Goal: Task Accomplishment & Management: Use online tool/utility

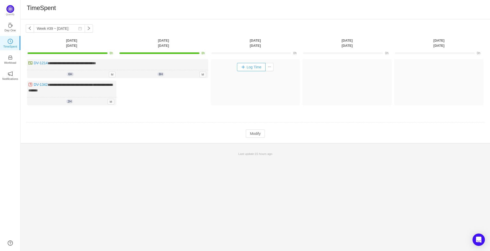
click at [251, 65] on button "Log Time" at bounding box center [251, 67] width 29 height 8
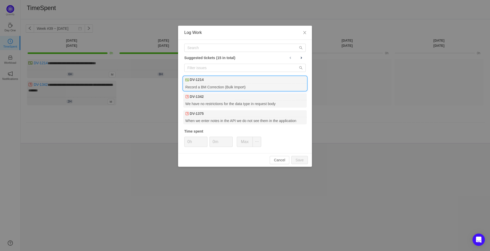
click at [225, 87] on div "Record a BM Correction (Bulk Import)" at bounding box center [244, 87] width 123 height 7
click at [298, 160] on button "Save" at bounding box center [299, 160] width 16 height 8
type input "0h"
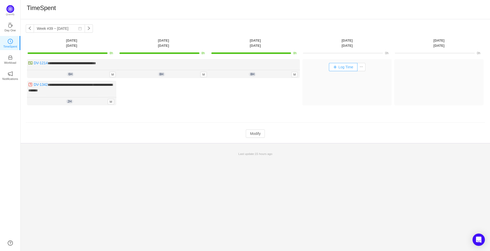
click at [345, 67] on button "Log Time" at bounding box center [343, 67] width 29 height 8
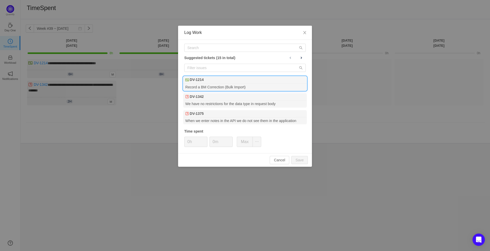
click at [279, 80] on div "DV-1214" at bounding box center [244, 79] width 123 height 7
click at [303, 155] on div "Cancel Save" at bounding box center [245, 160] width 134 height 14
click at [302, 158] on button "Save" at bounding box center [299, 160] width 16 height 8
type input "0h"
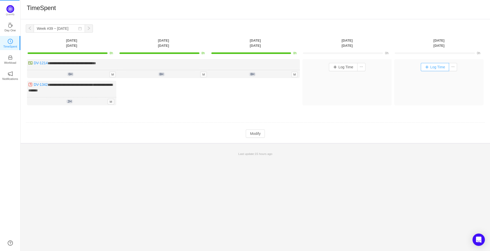
click at [430, 66] on button "Log Time" at bounding box center [434, 67] width 29 height 8
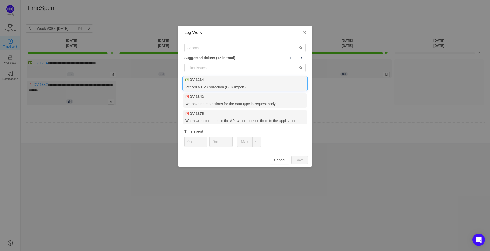
click at [249, 89] on div "Record a BM Correction (Bulk Import)" at bounding box center [244, 87] width 123 height 7
click at [301, 162] on button "Save" at bounding box center [299, 160] width 16 height 8
type input "0h"
